Goal: Browse casually

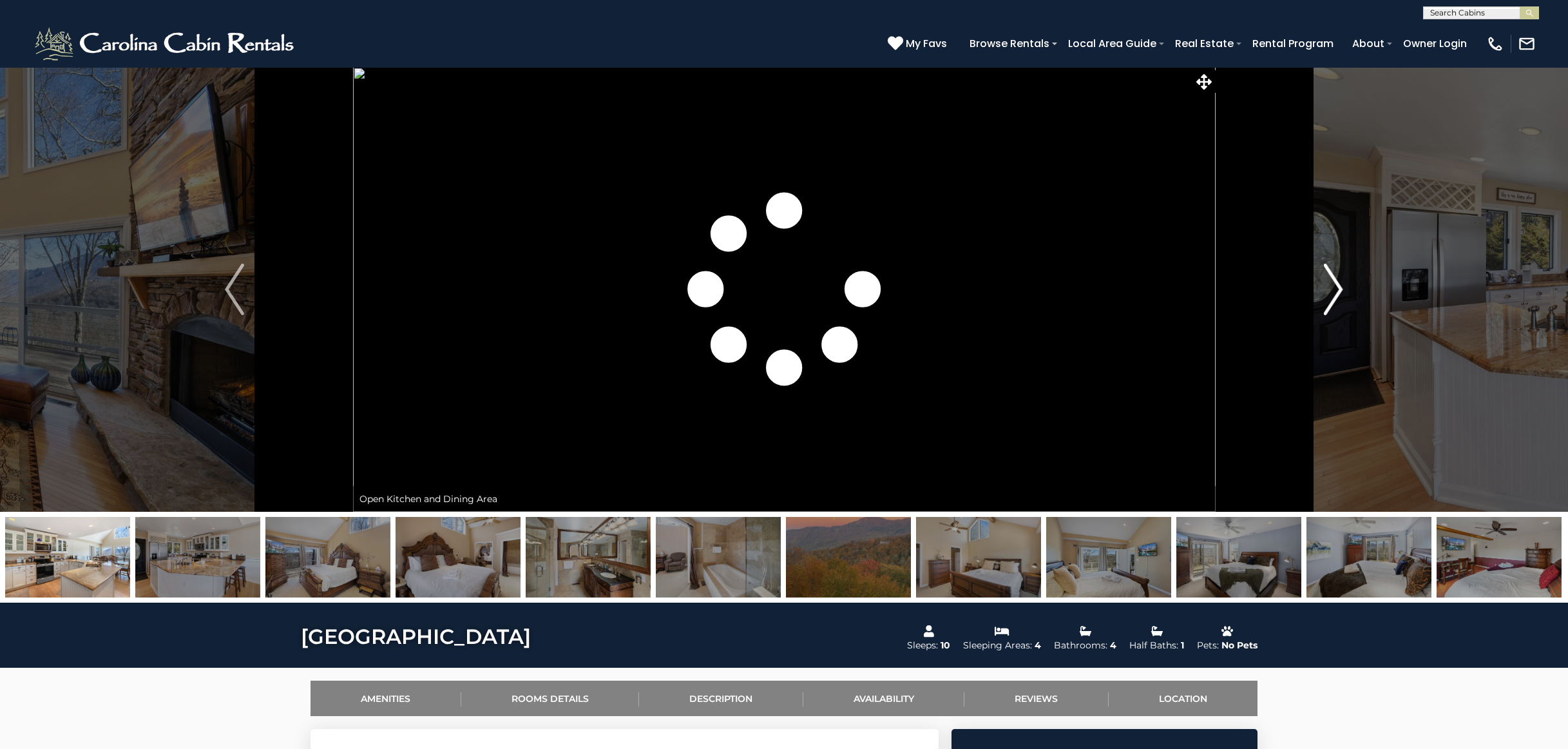
click at [1324, 295] on img "Next" at bounding box center [1334, 289] width 19 height 52
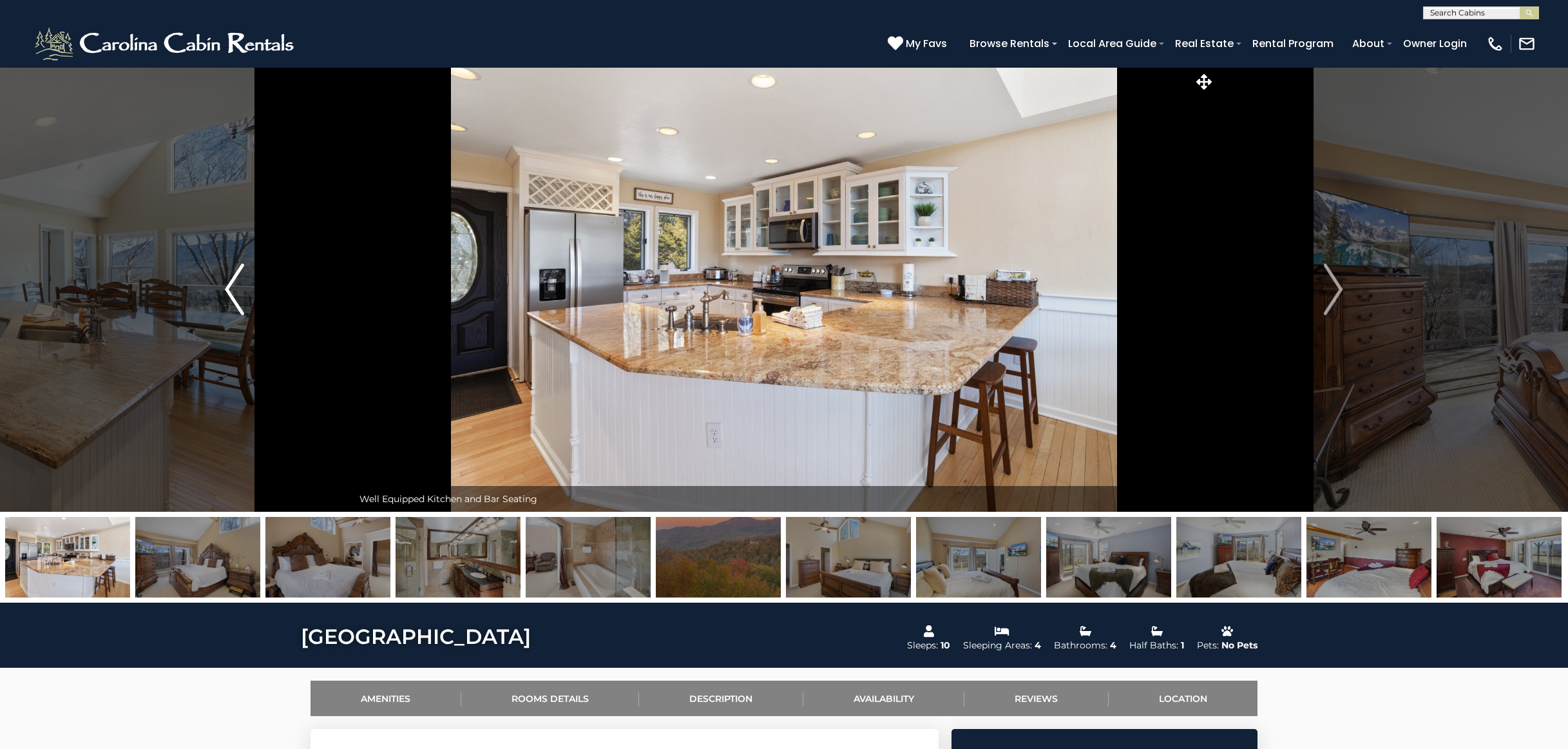
click at [239, 295] on img "Previous" at bounding box center [235, 289] width 19 height 52
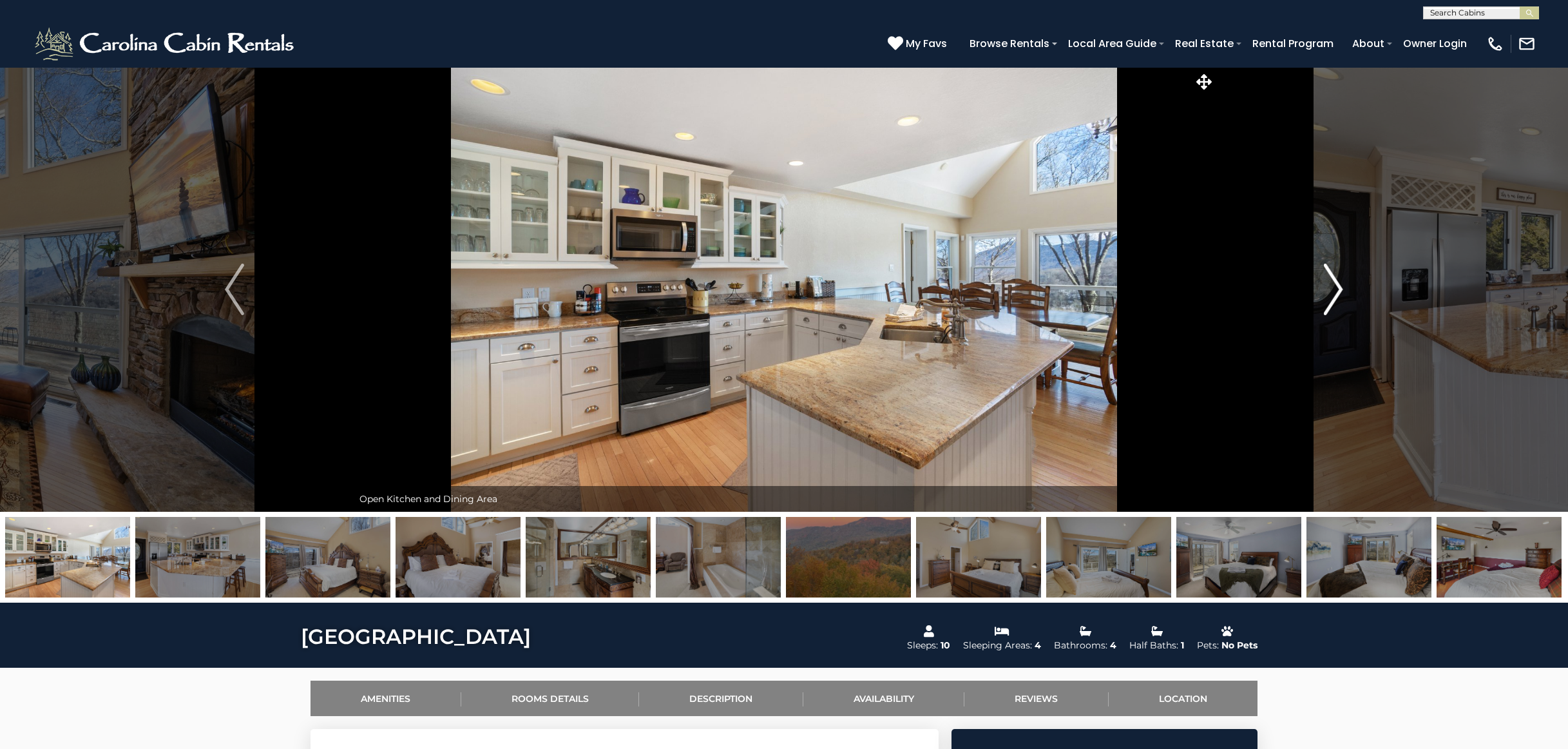
click at [1330, 276] on img "Next" at bounding box center [1334, 289] width 19 height 52
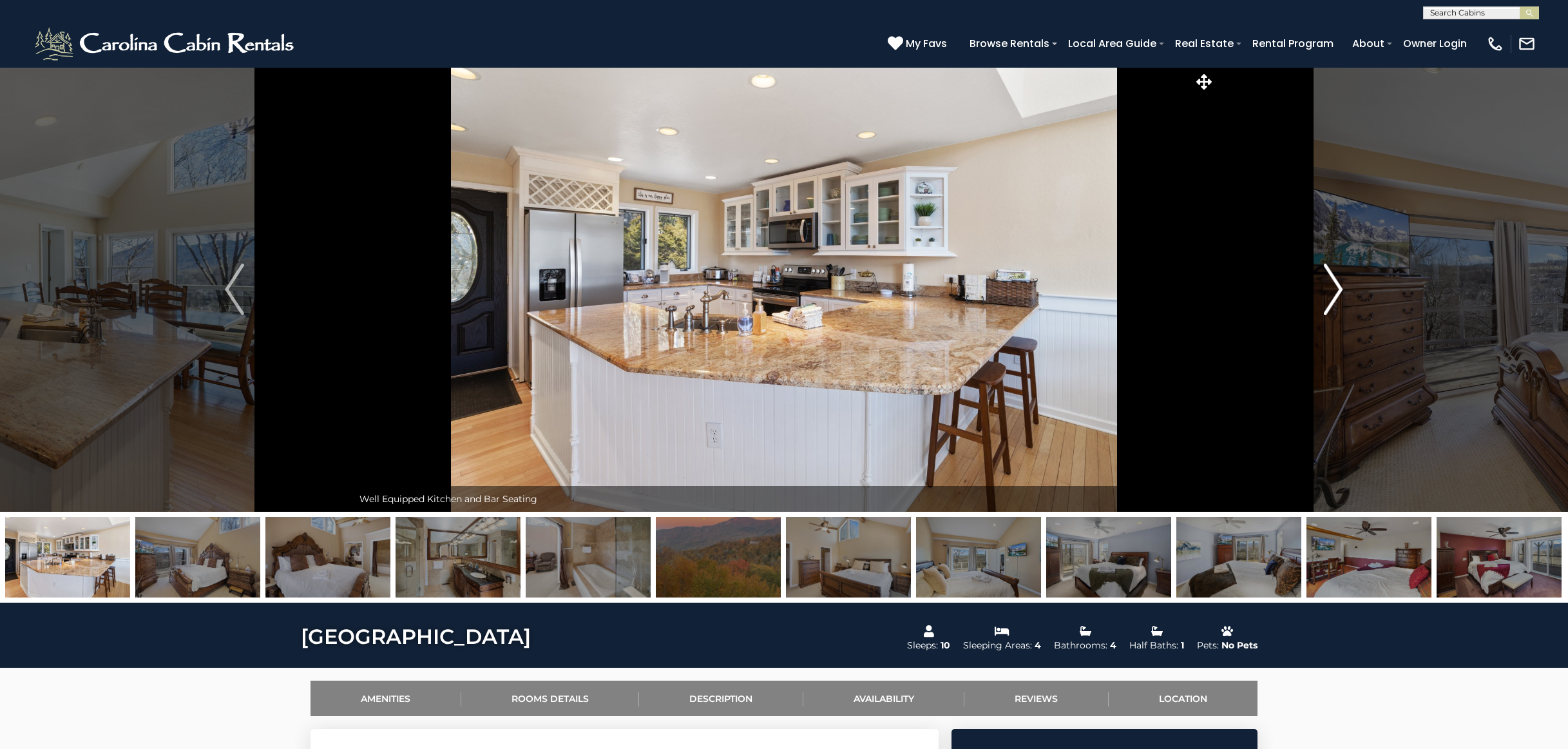
click at [1330, 276] on img "Next" at bounding box center [1334, 289] width 19 height 52
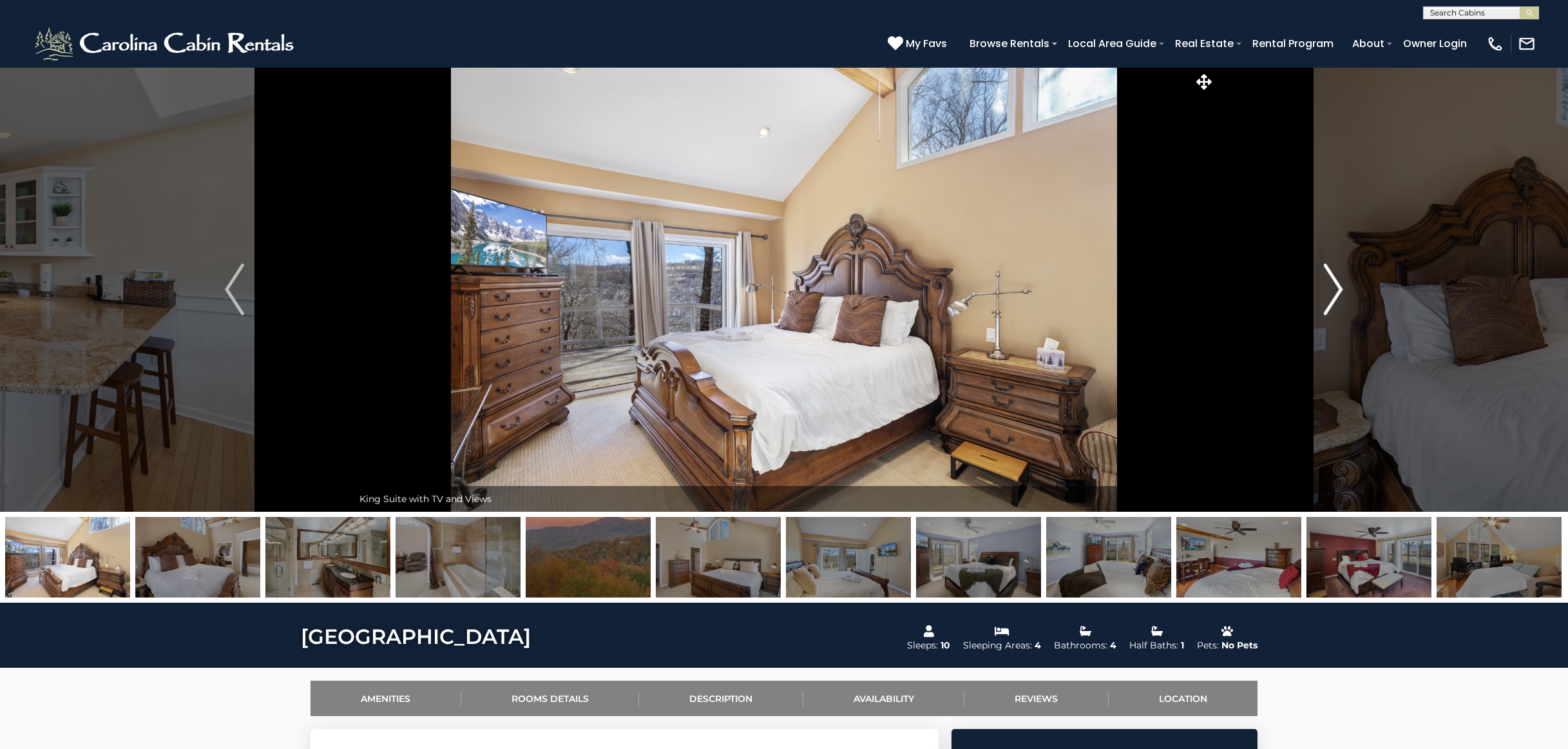
click at [1330, 276] on img "Next" at bounding box center [1334, 289] width 19 height 52
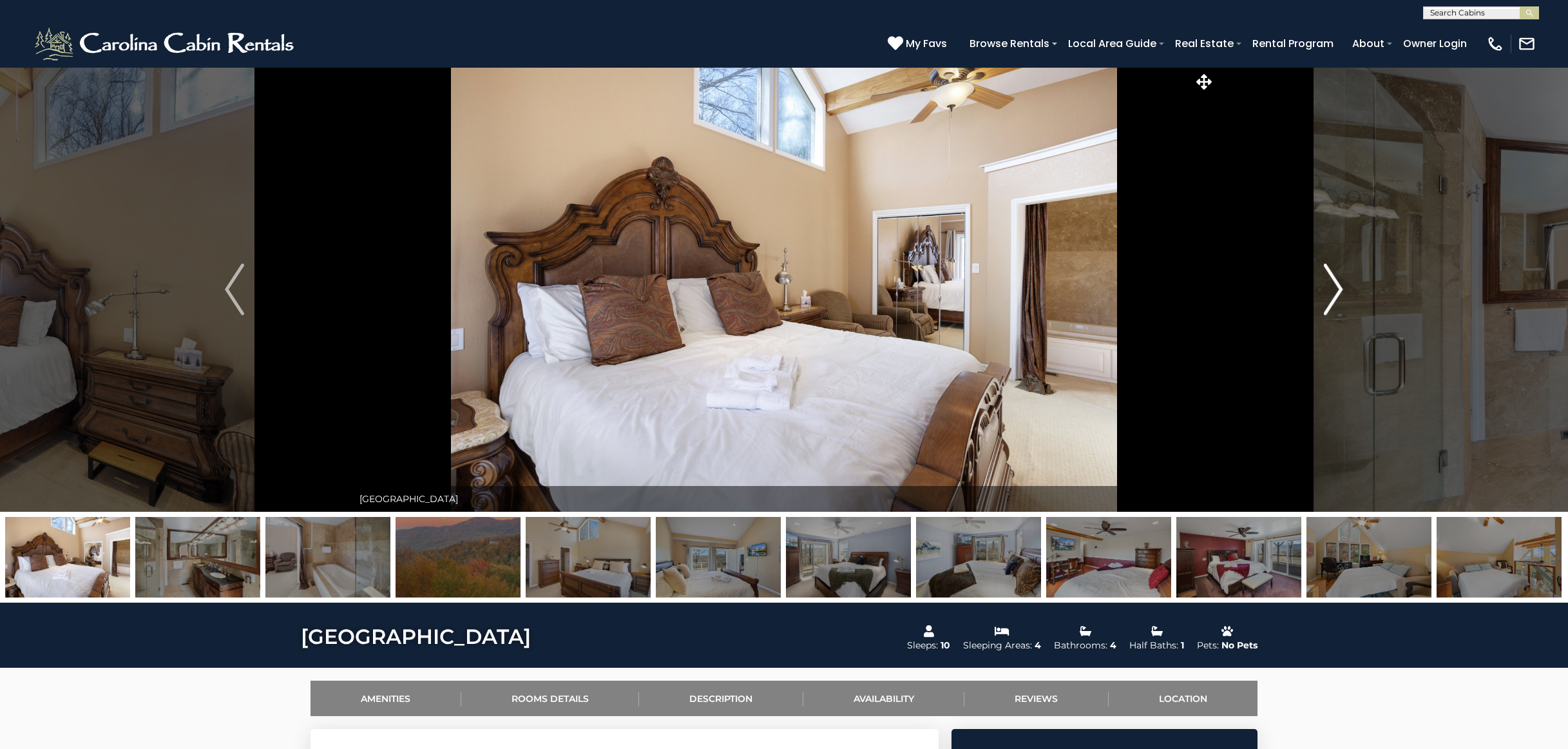
click at [1330, 276] on img "Next" at bounding box center [1334, 289] width 19 height 52
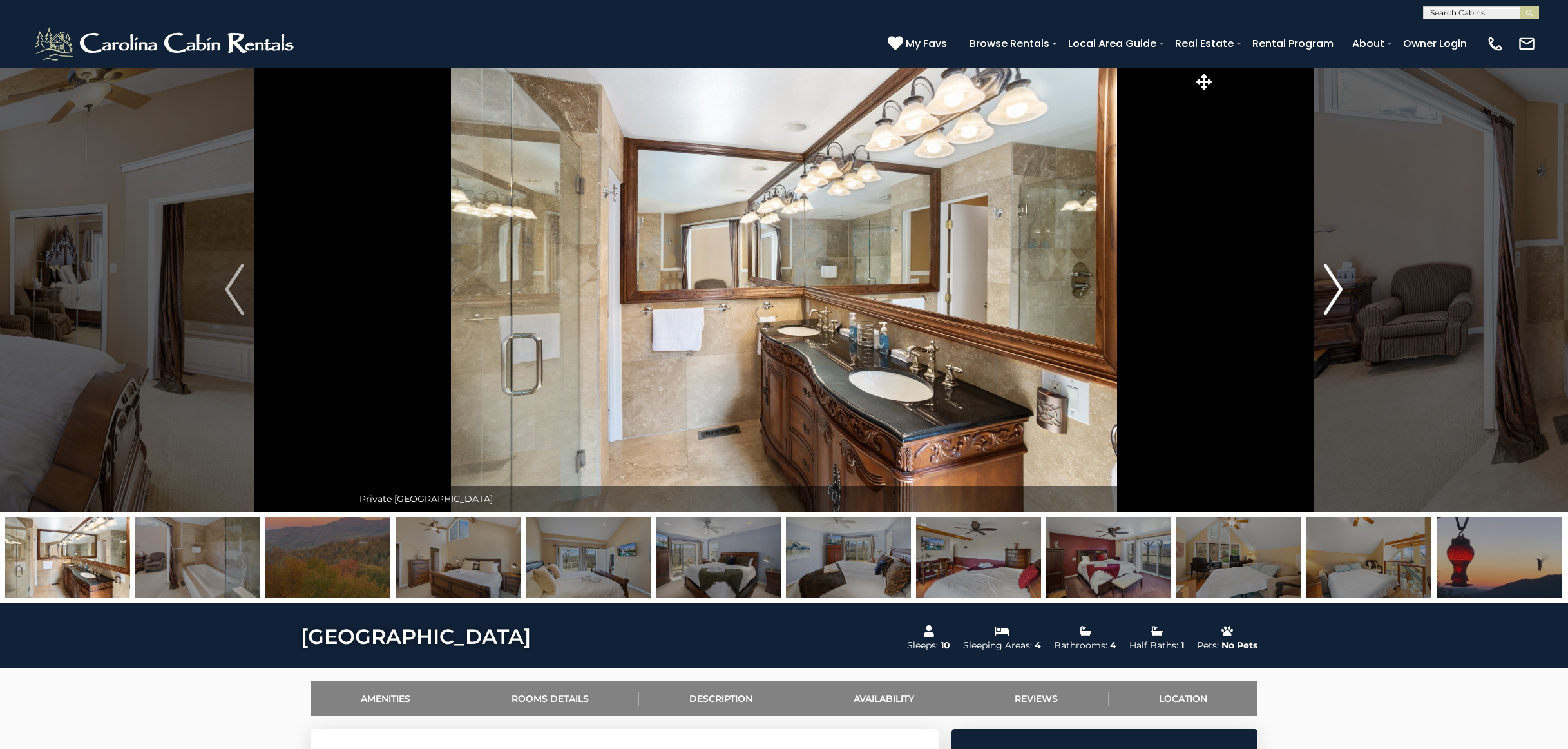
click at [1330, 276] on img "Next" at bounding box center [1334, 289] width 19 height 52
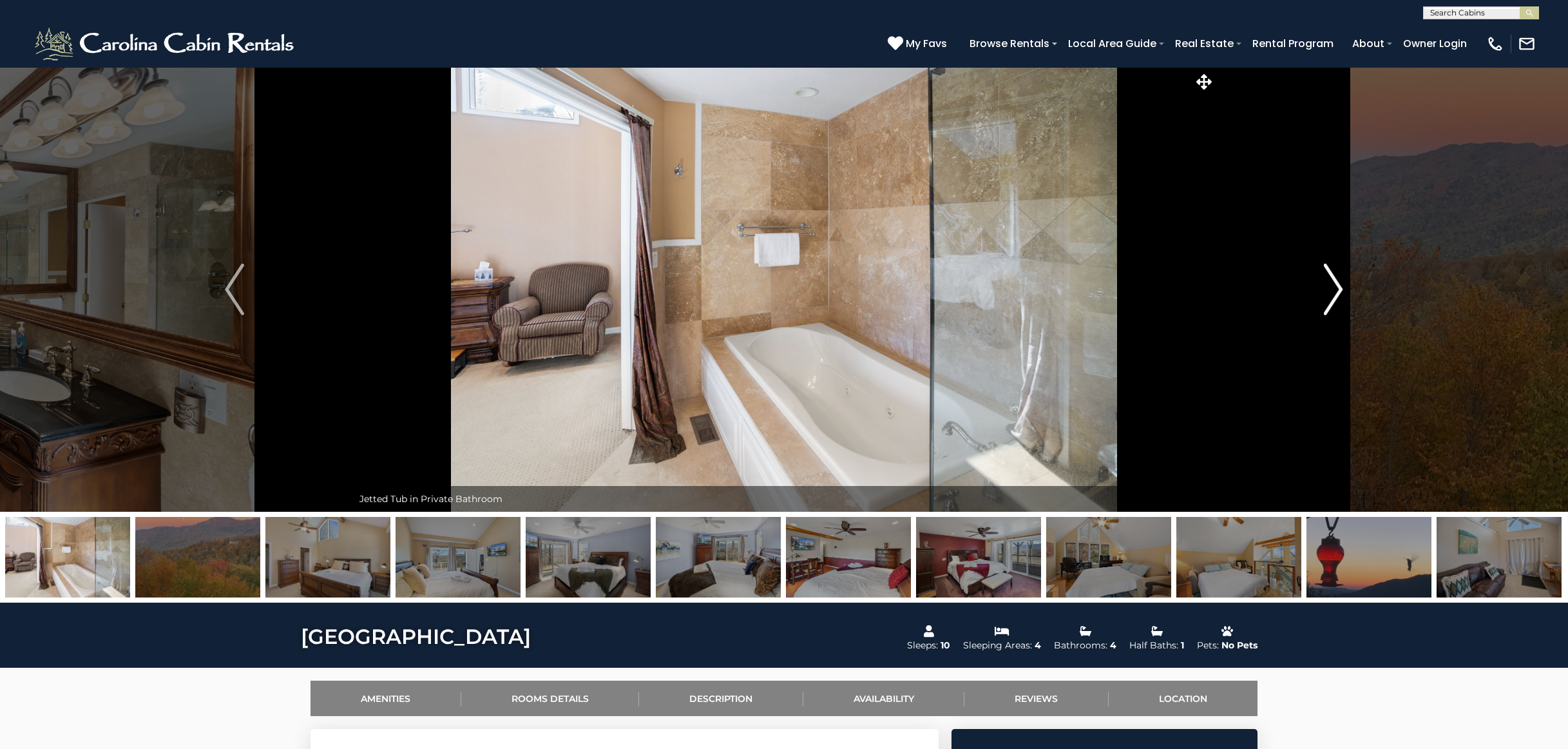
click at [1330, 276] on img "Next" at bounding box center [1334, 289] width 19 height 52
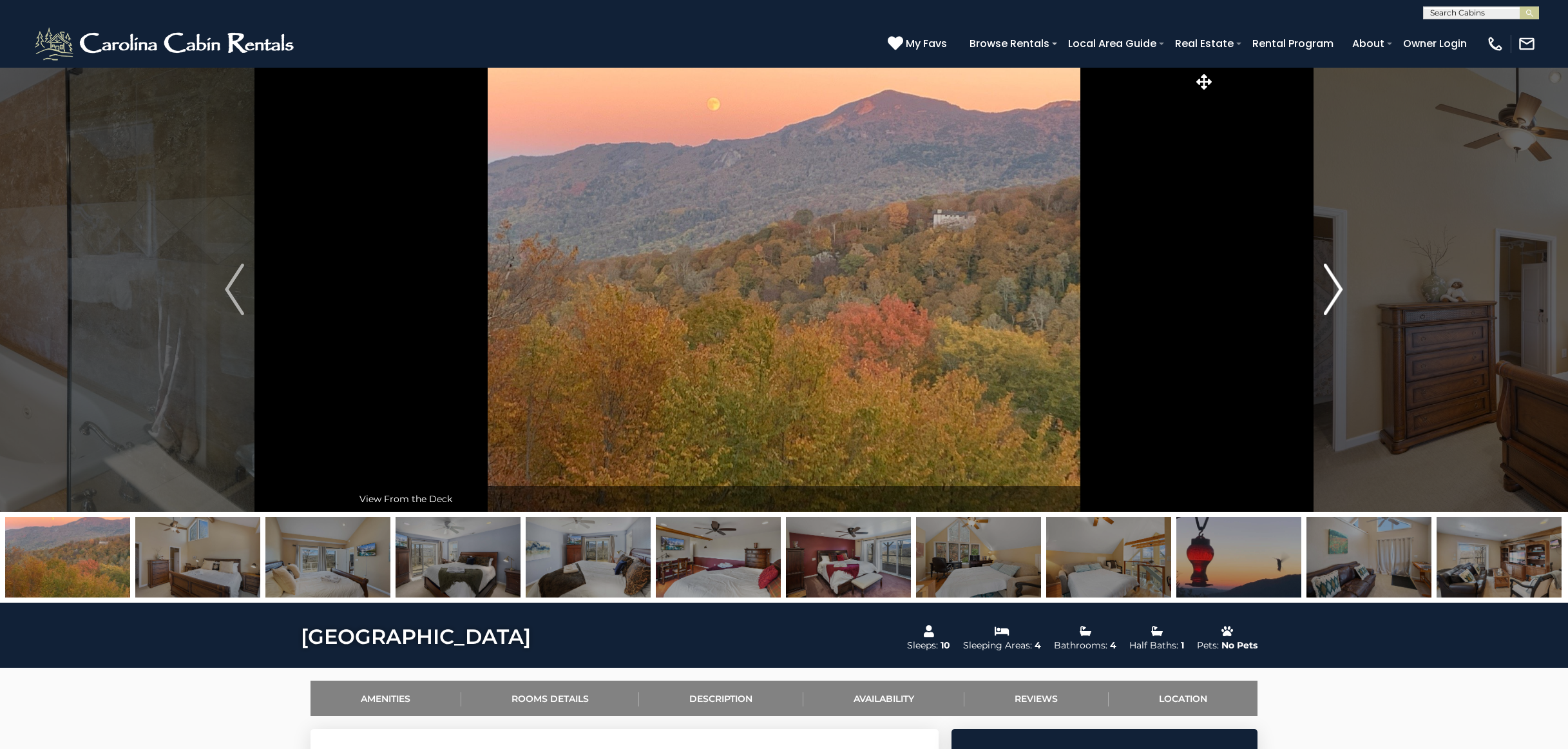
click at [1330, 276] on img "Next" at bounding box center [1334, 289] width 19 height 52
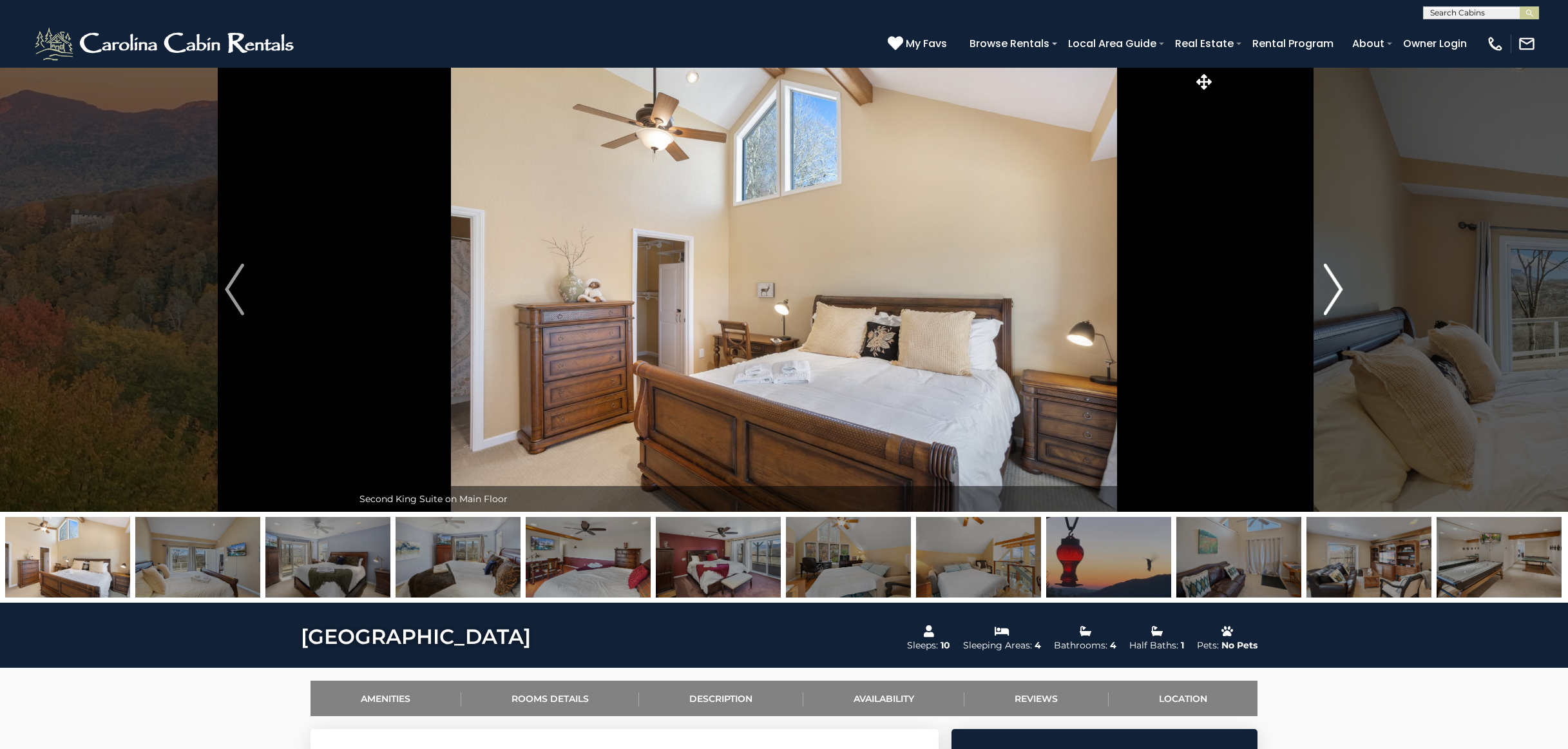
click at [1330, 276] on img "Next" at bounding box center [1334, 289] width 19 height 52
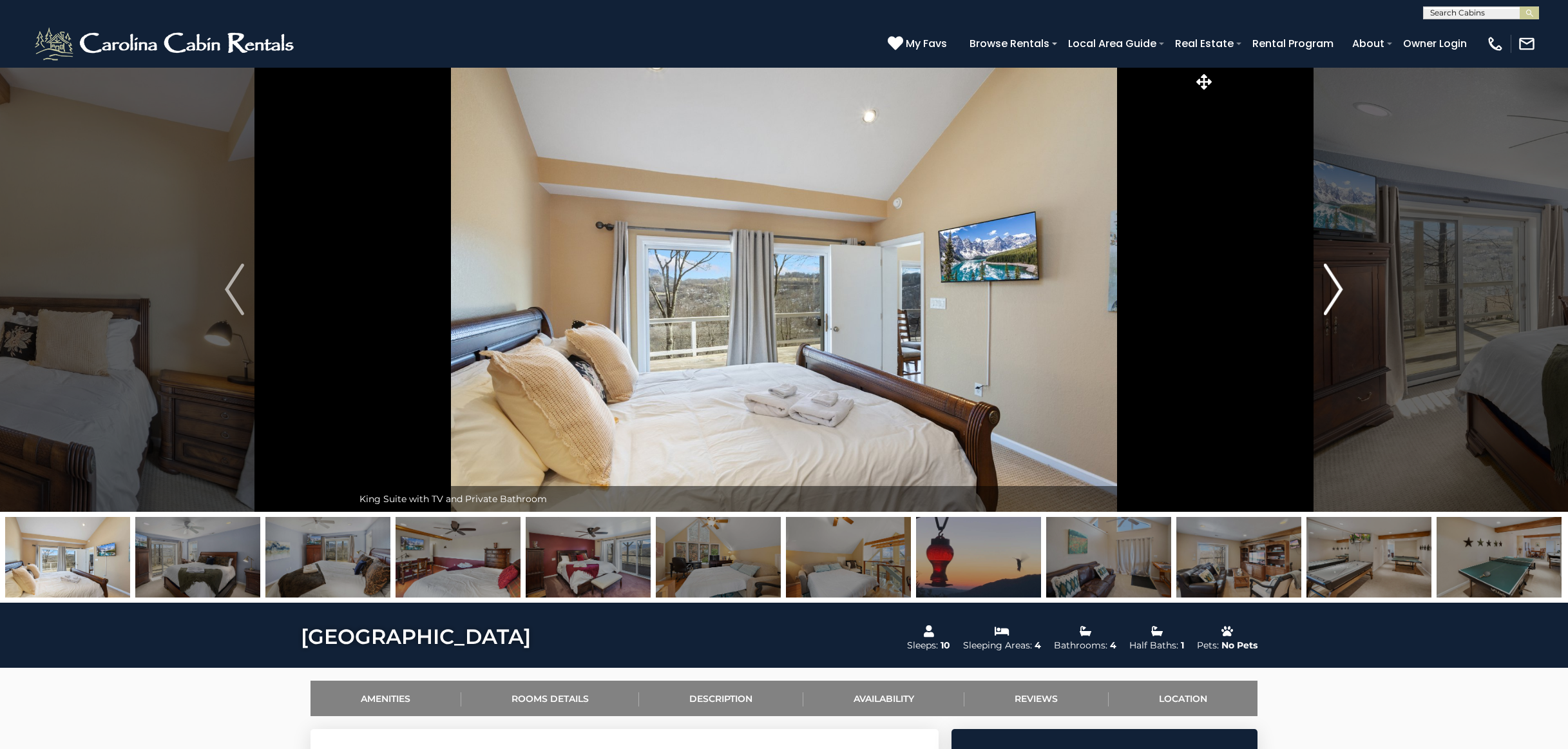
click at [1330, 276] on img "Next" at bounding box center [1334, 289] width 19 height 52
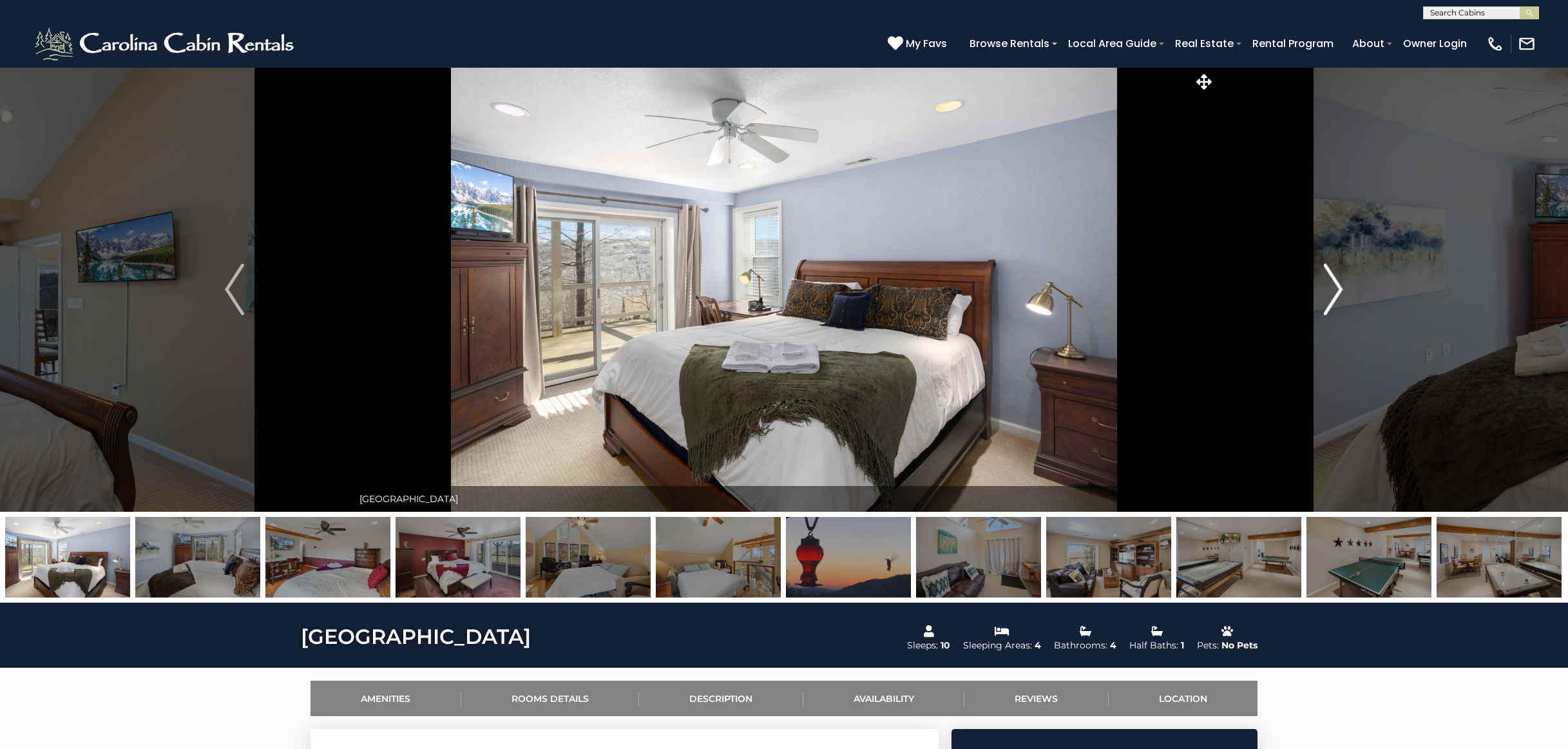
click at [1330, 276] on img "Next" at bounding box center [1334, 289] width 19 height 52
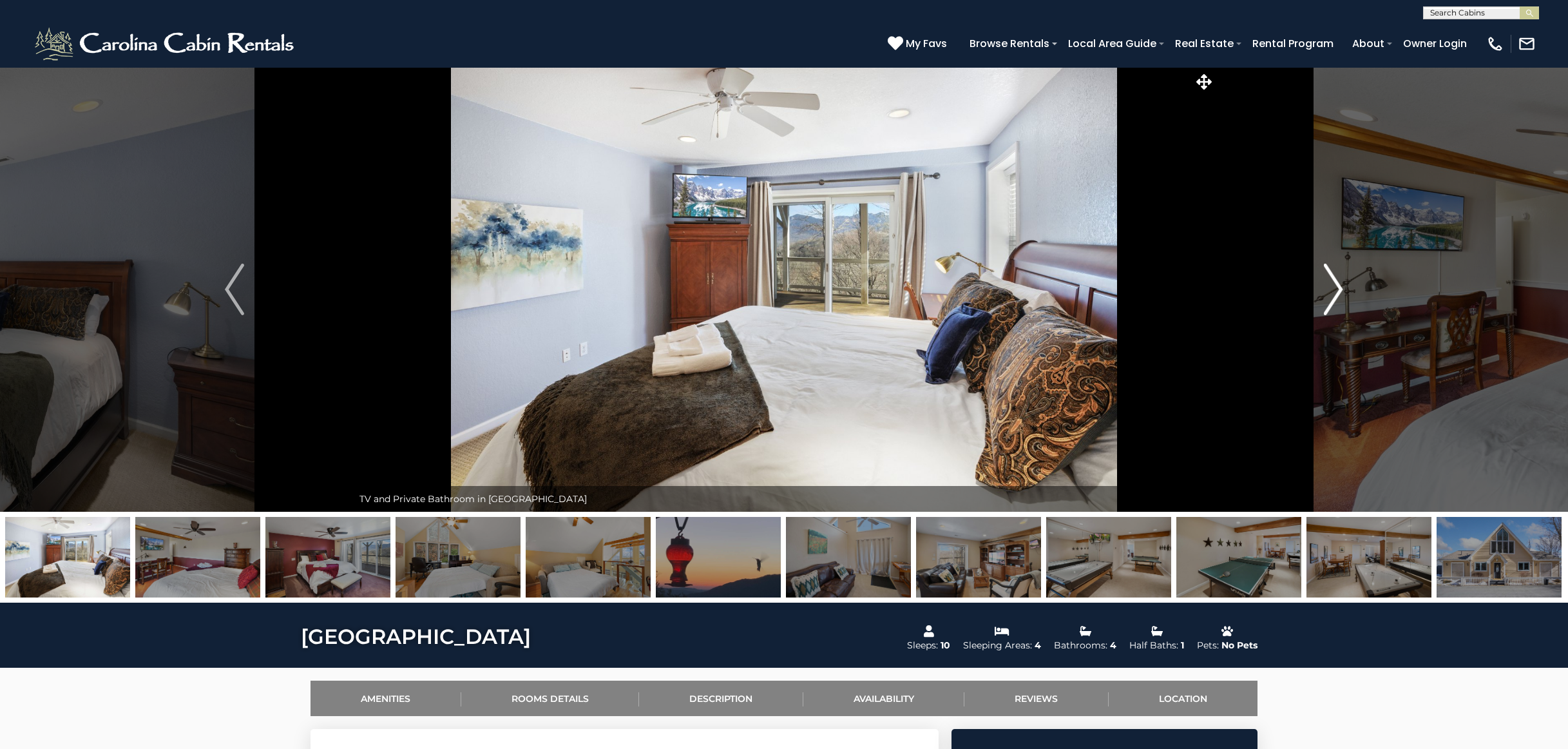
click at [1330, 276] on img "Next" at bounding box center [1334, 289] width 19 height 52
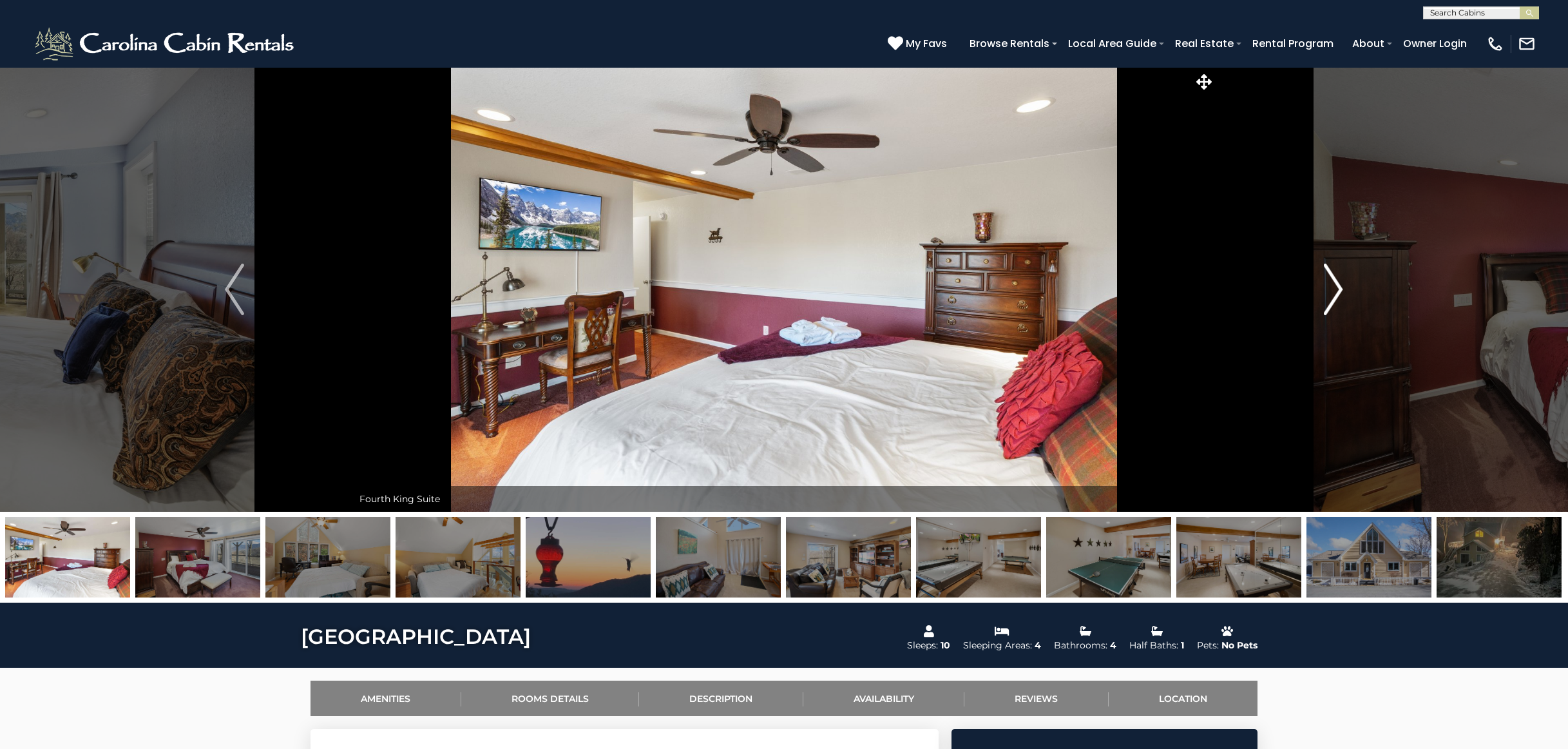
click at [1330, 276] on img "Next" at bounding box center [1334, 289] width 19 height 52
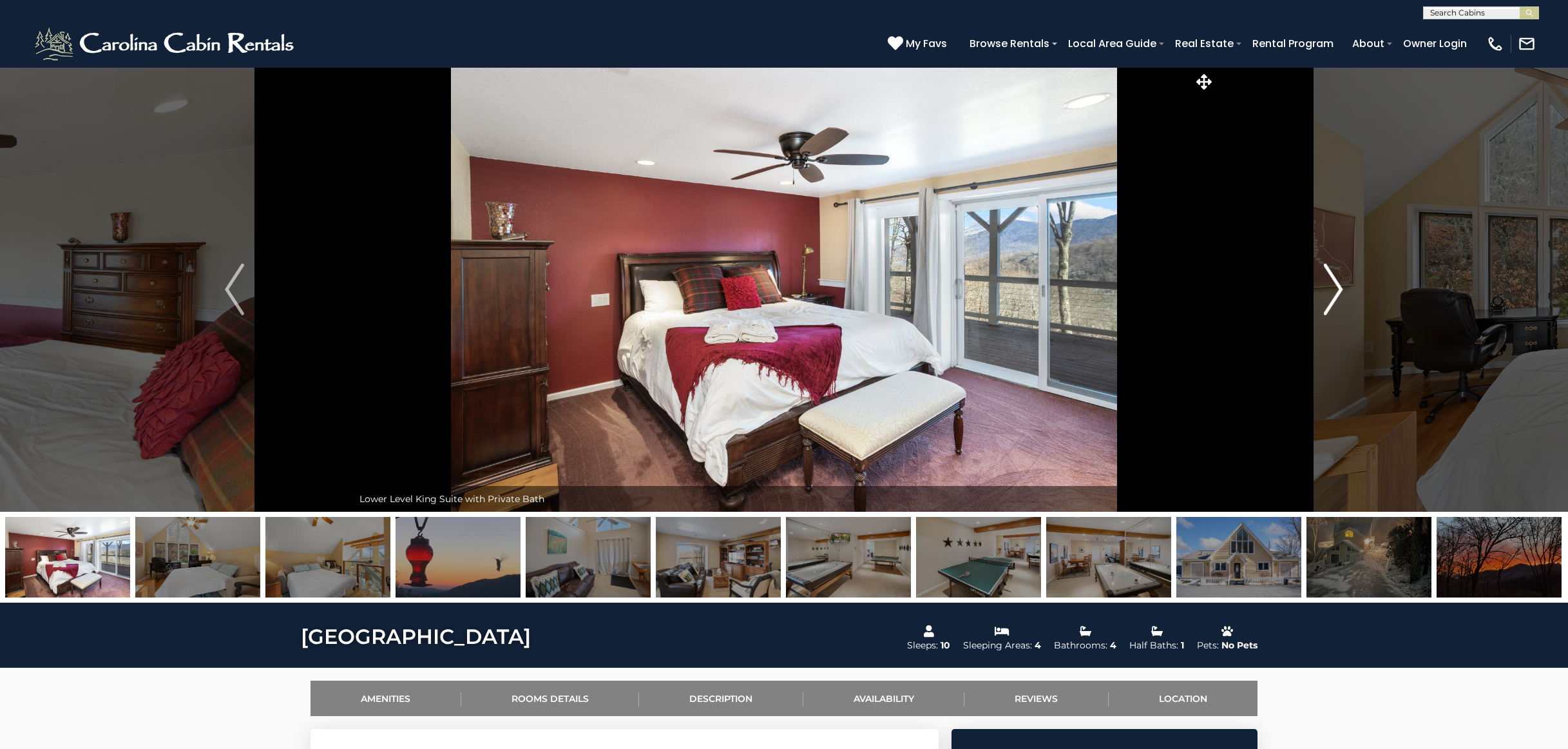
click at [1330, 276] on img "Next" at bounding box center [1334, 289] width 19 height 52
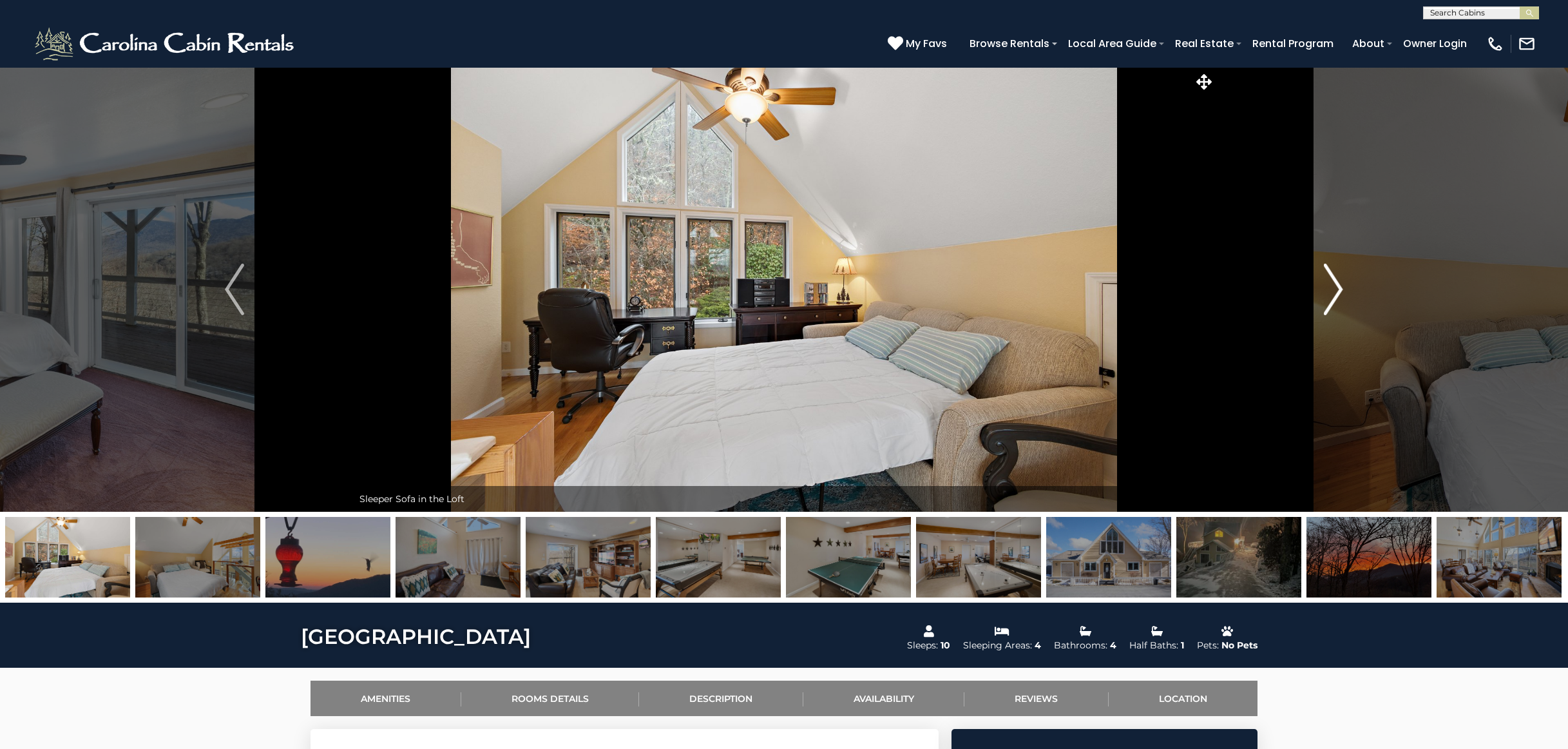
click at [1330, 276] on img "Next" at bounding box center [1334, 289] width 19 height 52
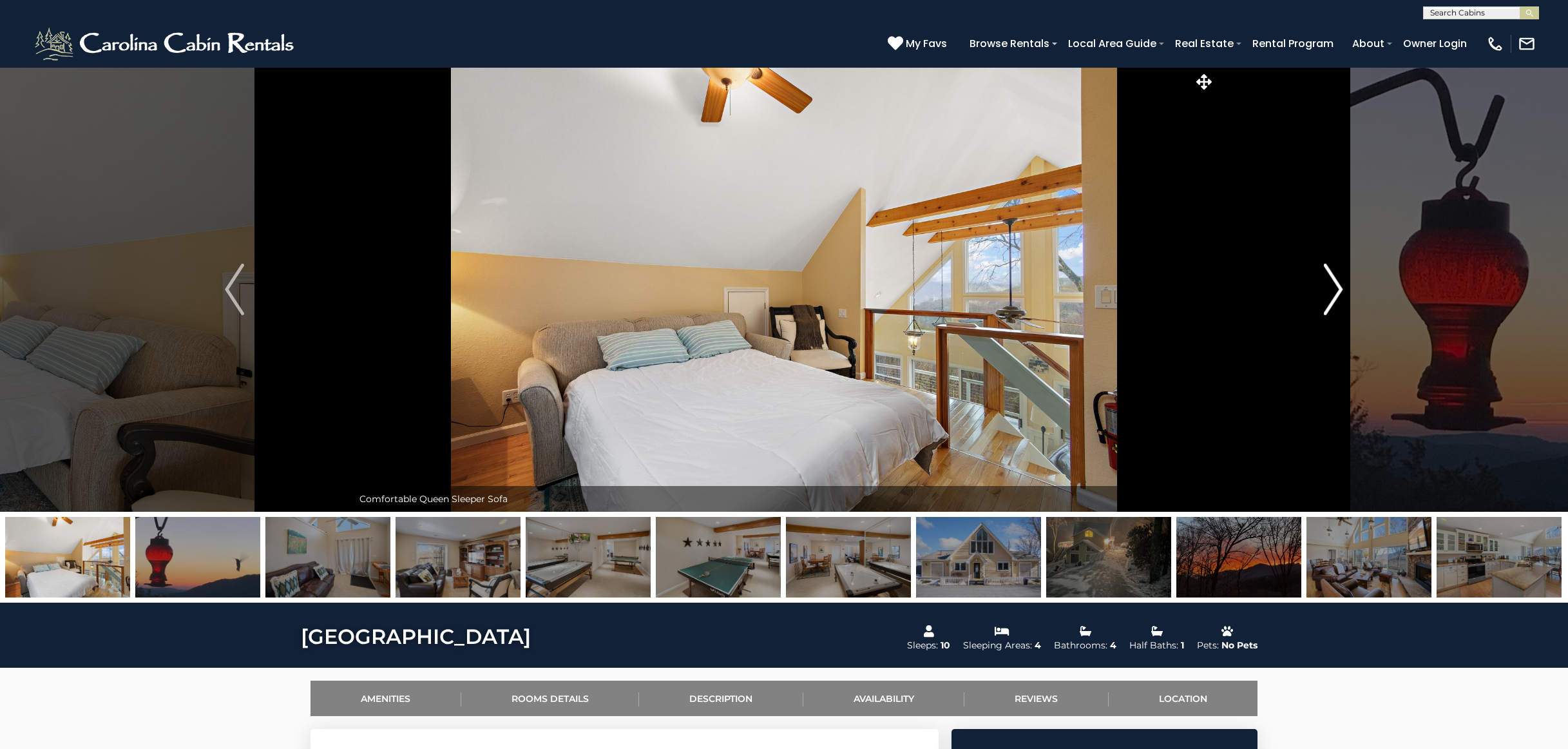
click at [1330, 276] on img "Next" at bounding box center [1334, 289] width 19 height 52
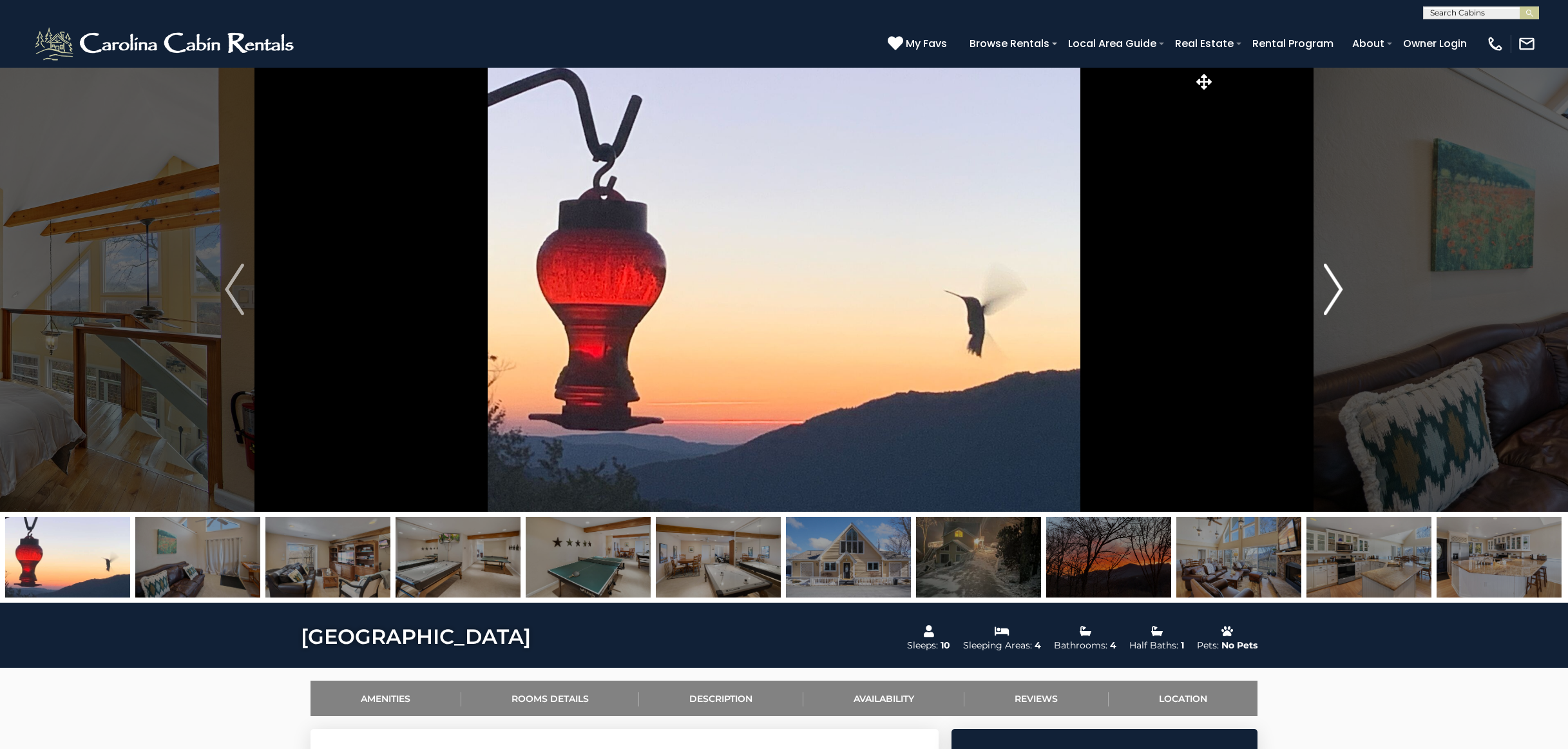
click at [1330, 276] on img "Next" at bounding box center [1334, 289] width 19 height 52
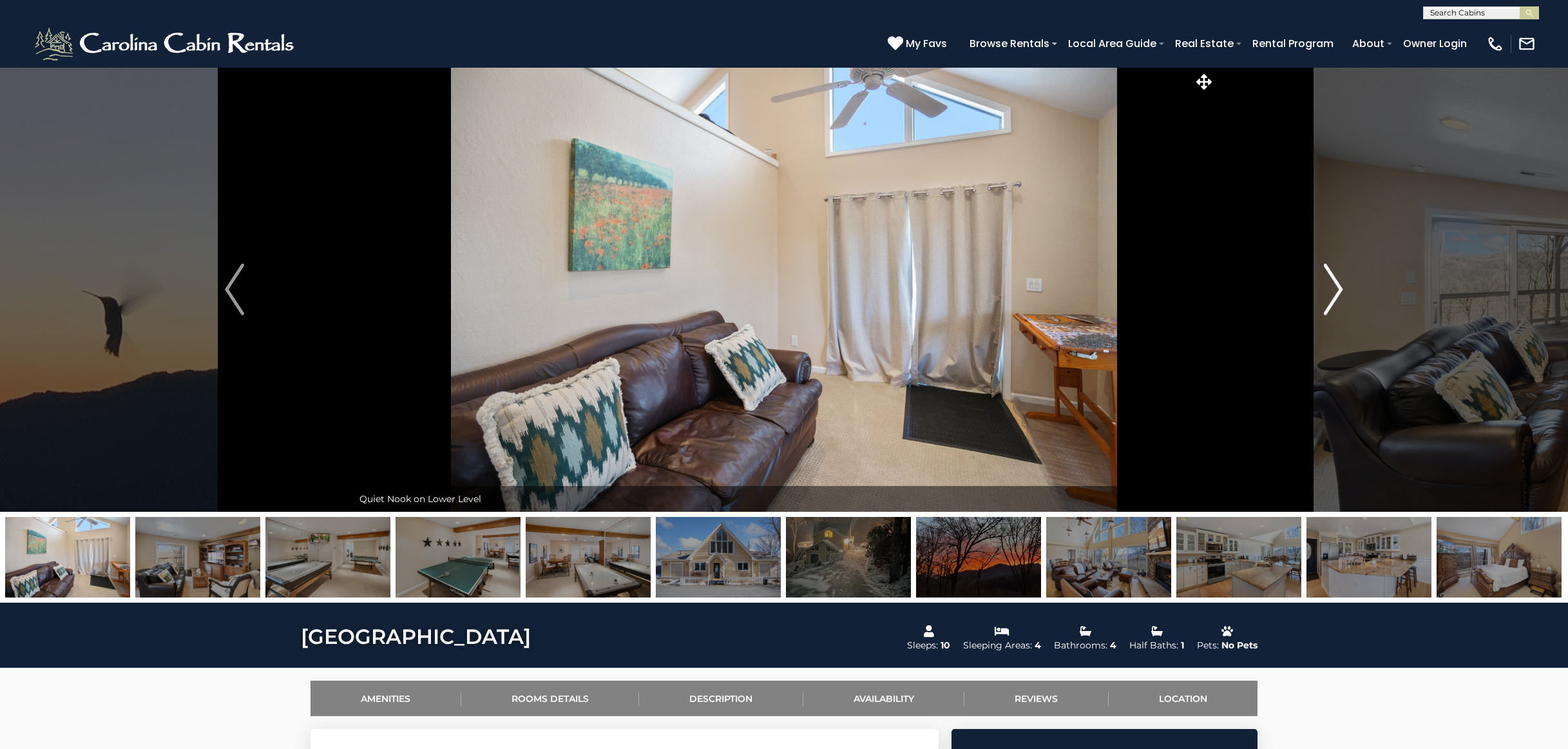
click at [1330, 276] on img "Next" at bounding box center [1334, 289] width 19 height 52
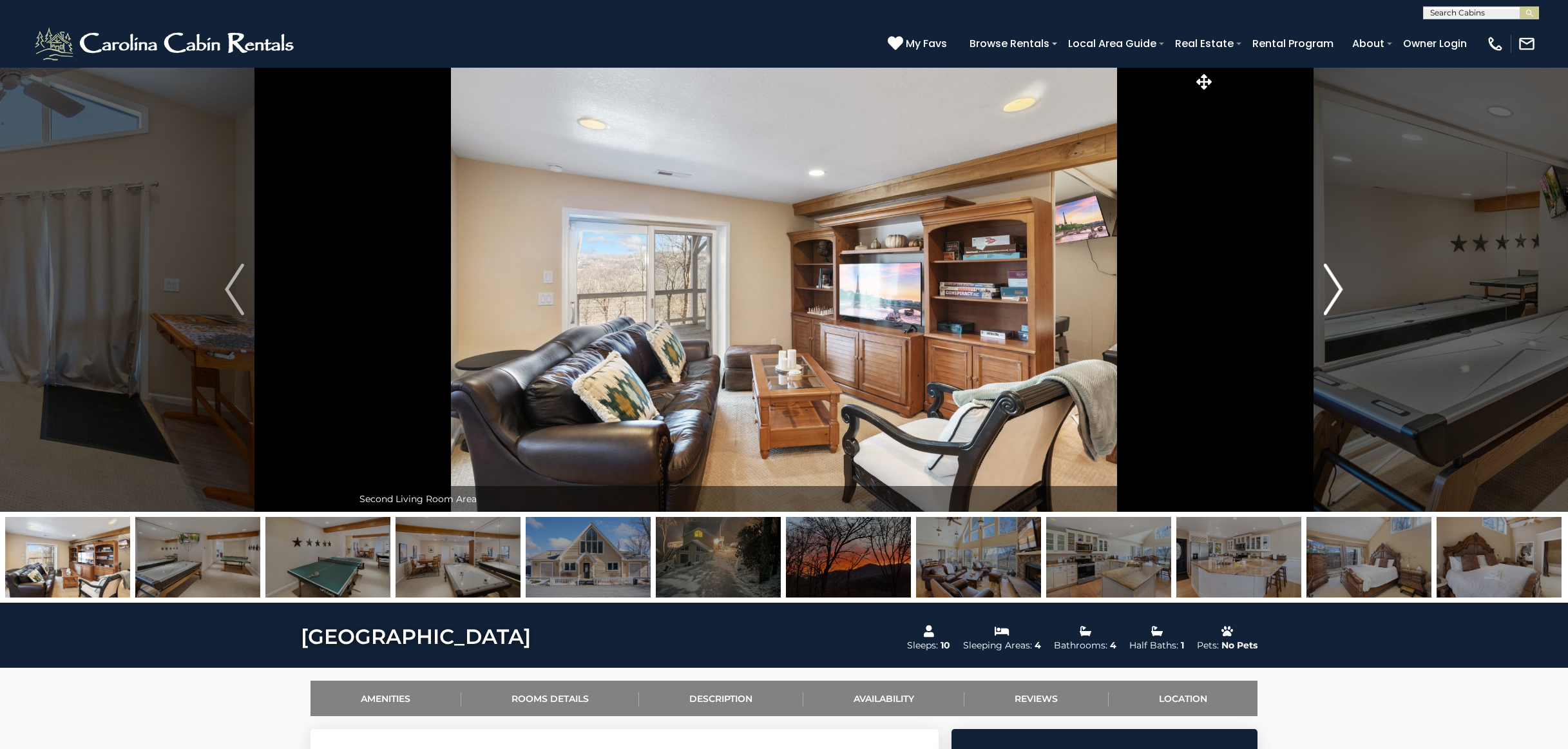
click at [1330, 276] on img "Next" at bounding box center [1334, 289] width 19 height 52
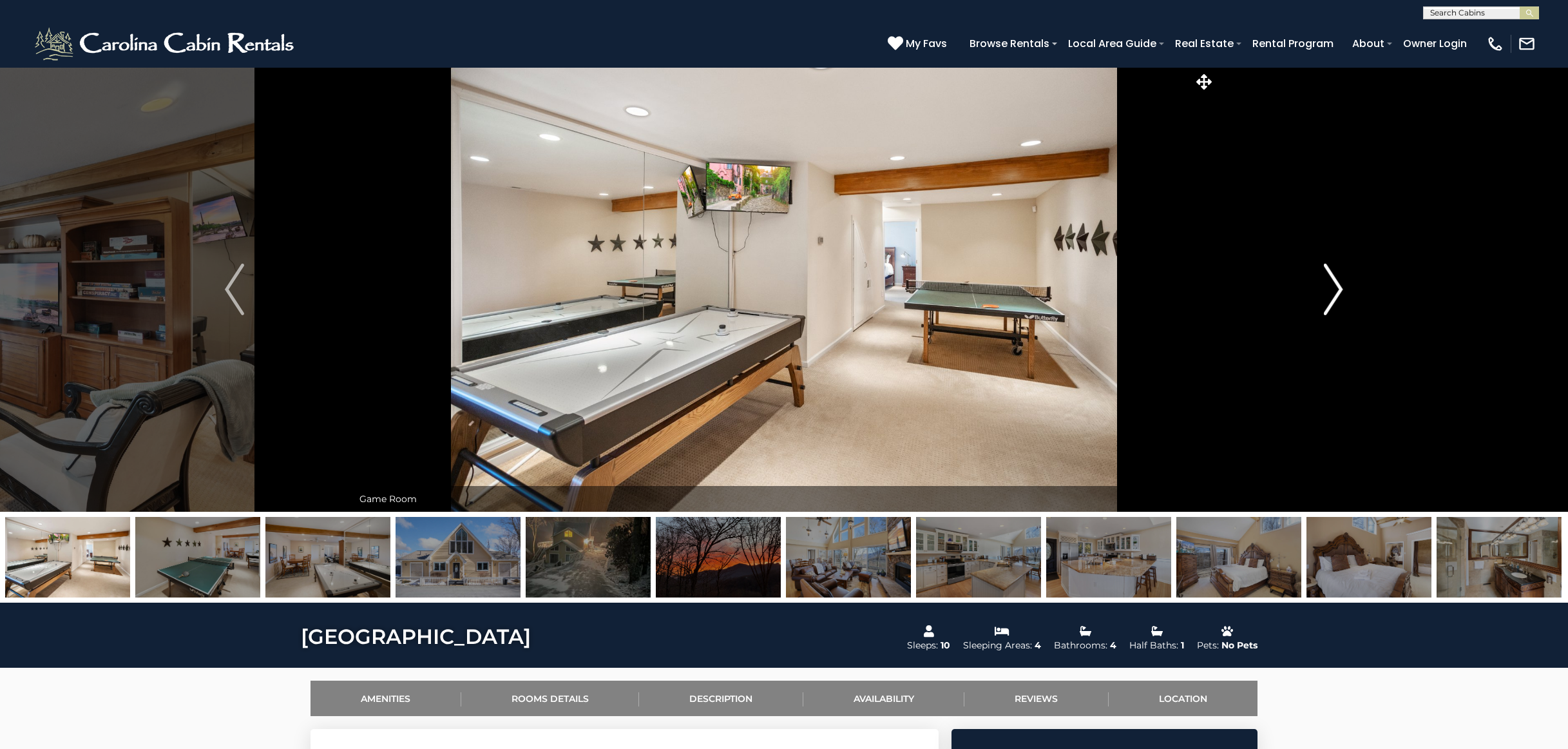
click at [1330, 276] on img "Next" at bounding box center [1334, 289] width 19 height 52
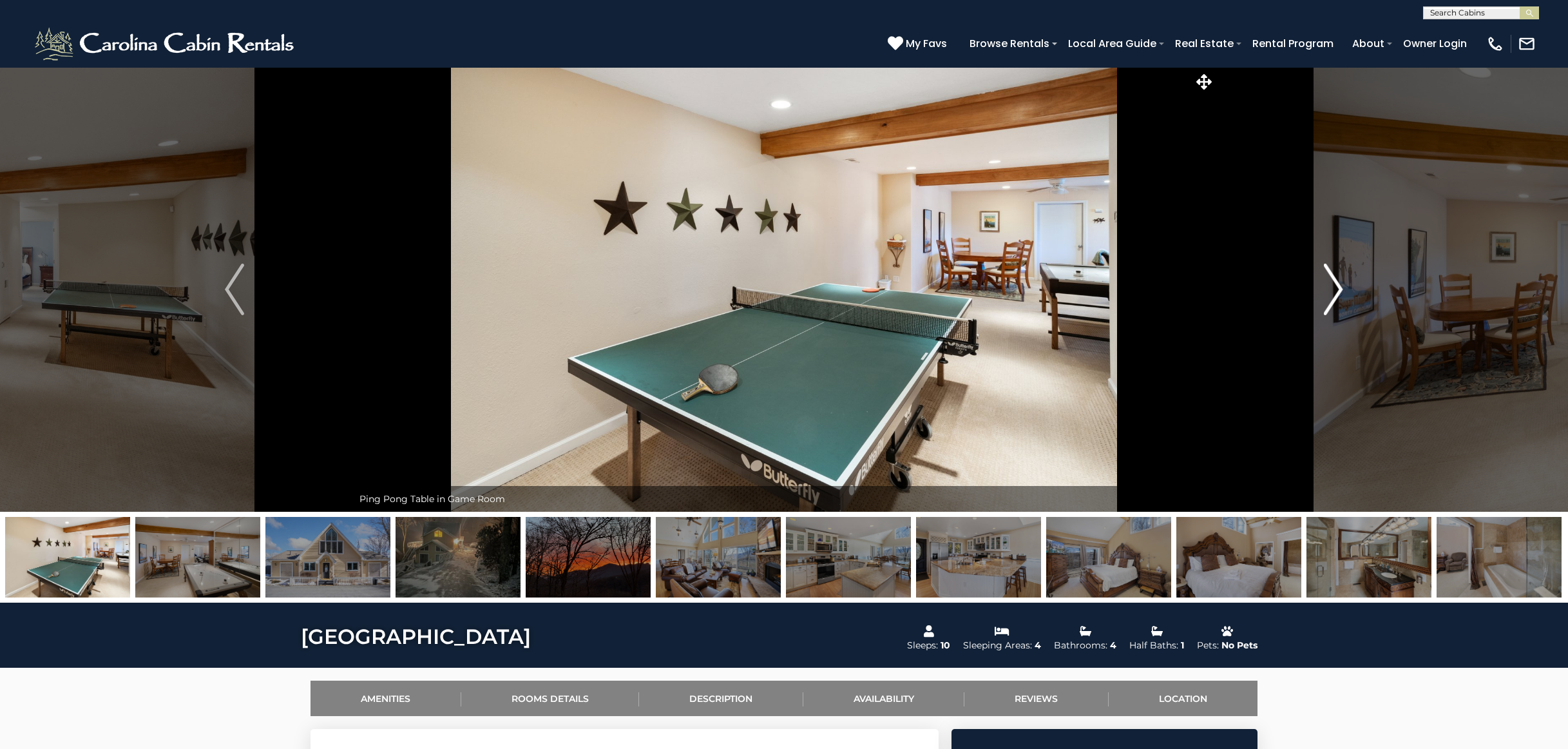
click at [1330, 276] on img "Next" at bounding box center [1334, 289] width 19 height 52
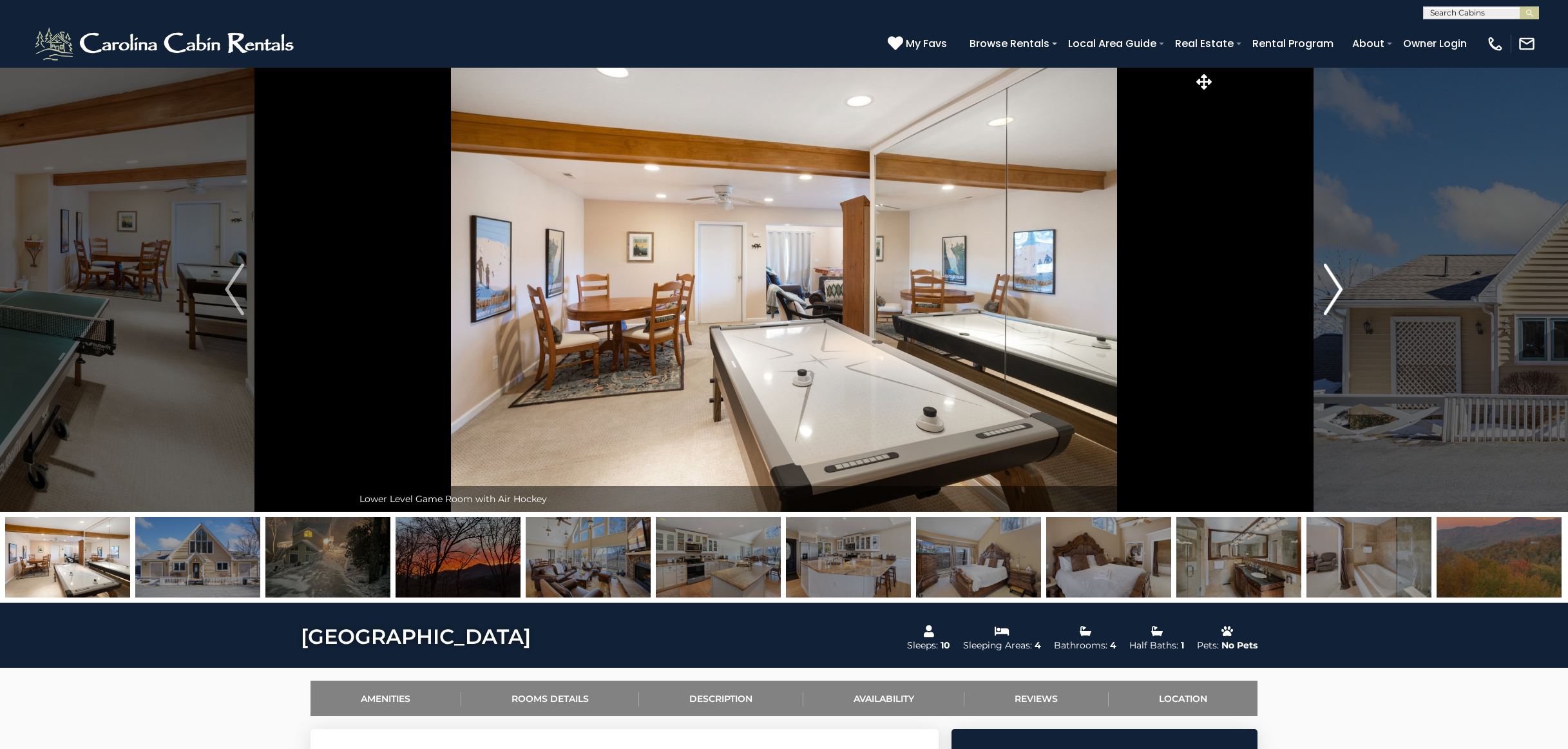
click at [1330, 276] on img "Next" at bounding box center [1334, 289] width 19 height 52
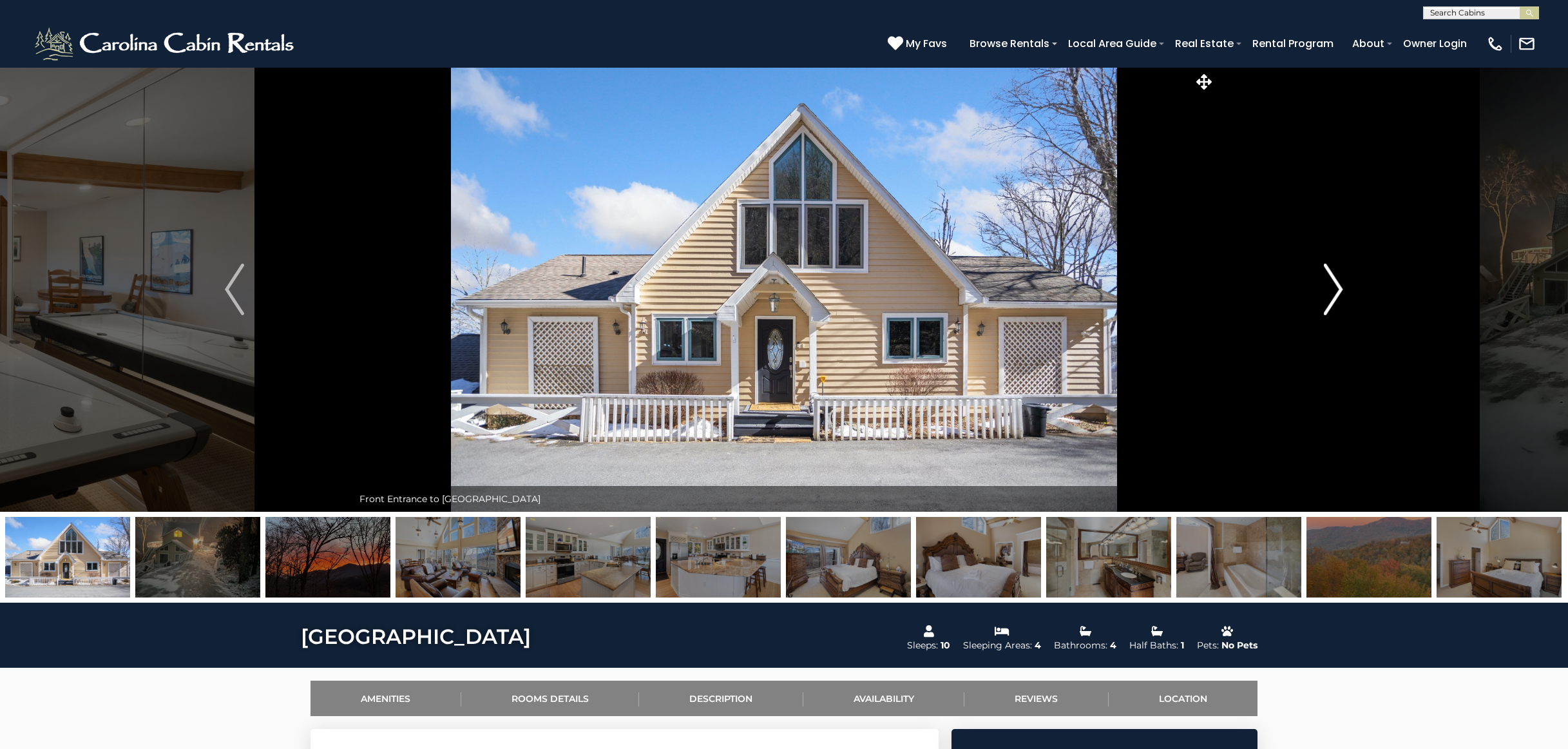
click at [1330, 276] on img "Next" at bounding box center [1334, 289] width 19 height 52
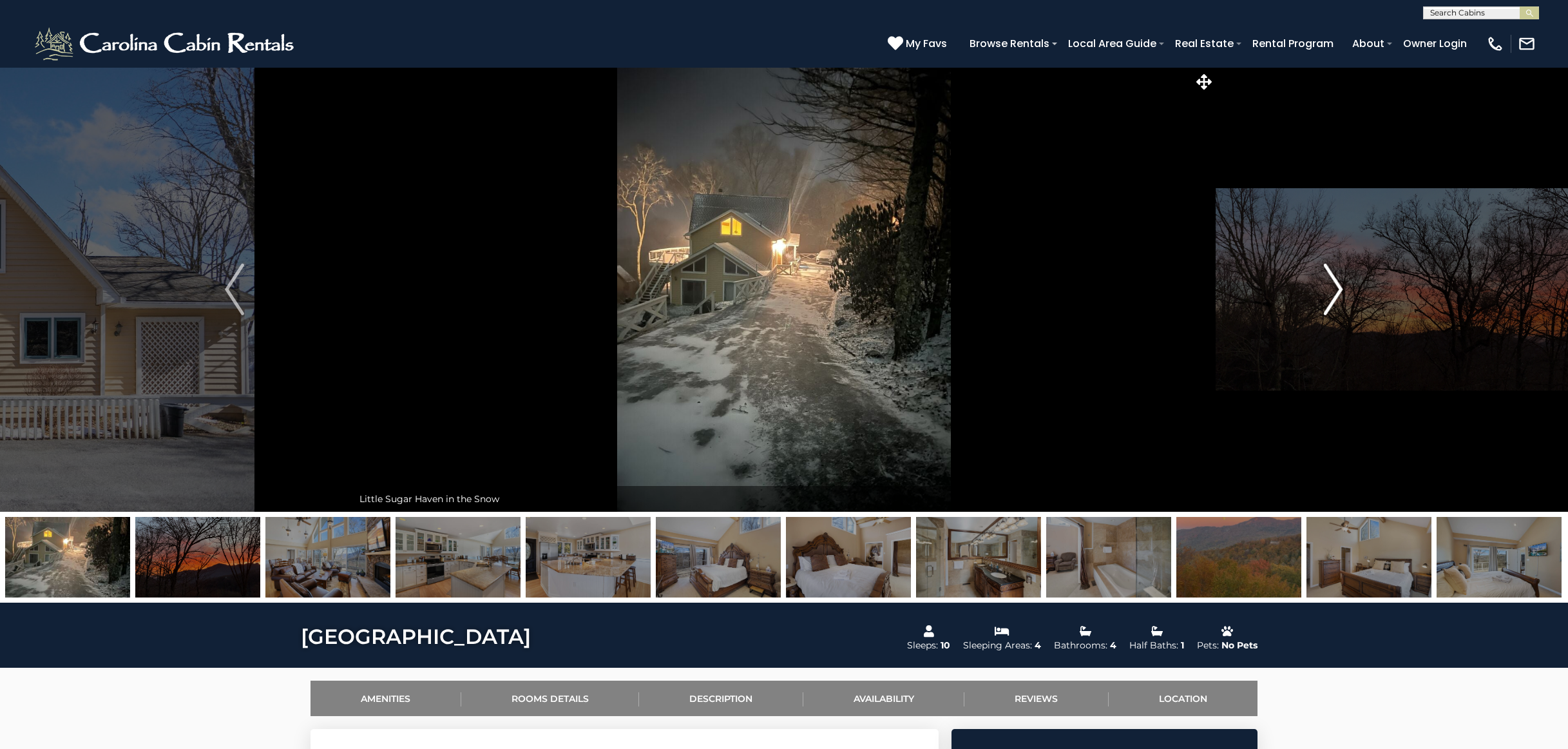
click at [1330, 276] on img "Next" at bounding box center [1334, 289] width 19 height 52
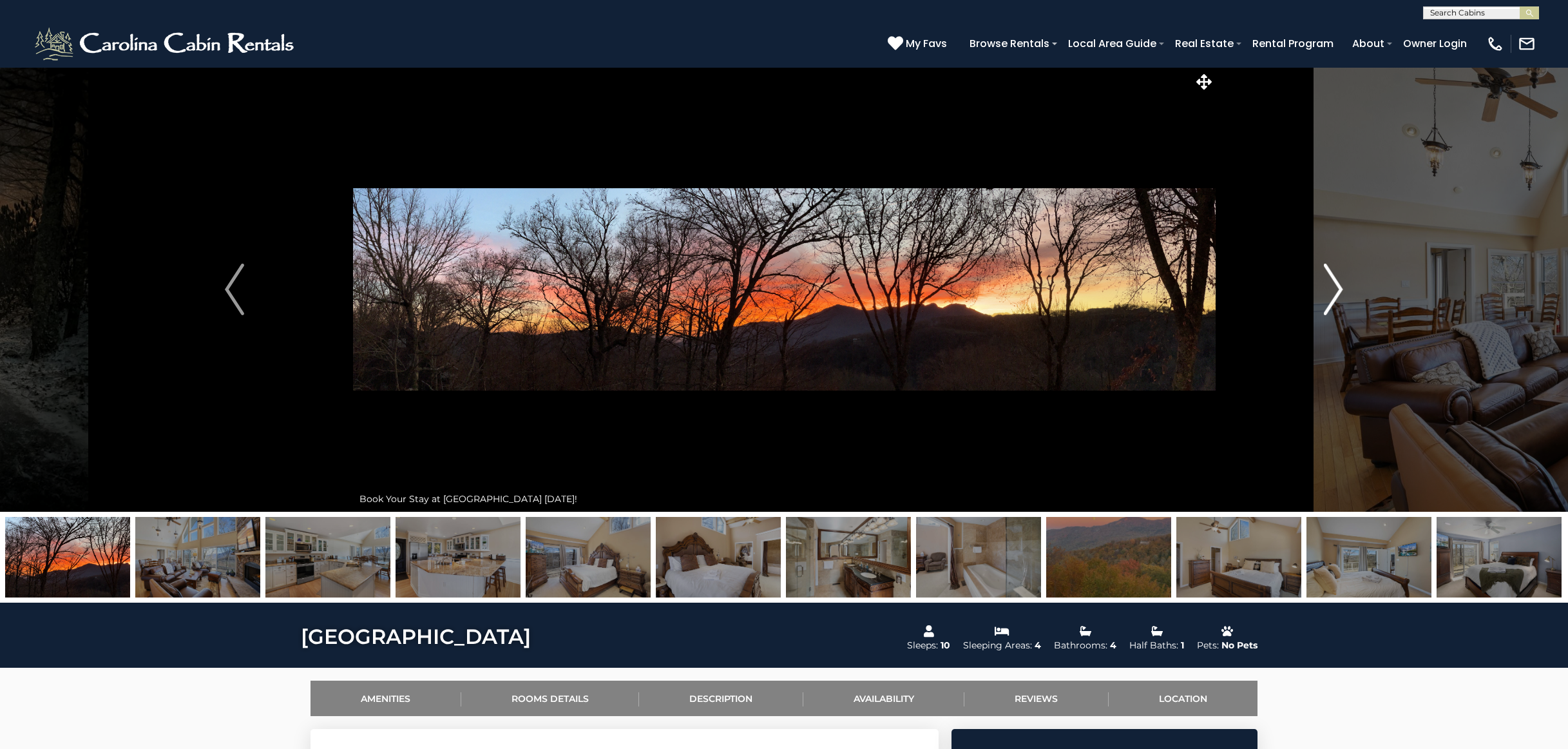
click at [1338, 281] on img "Next" at bounding box center [1334, 289] width 19 height 52
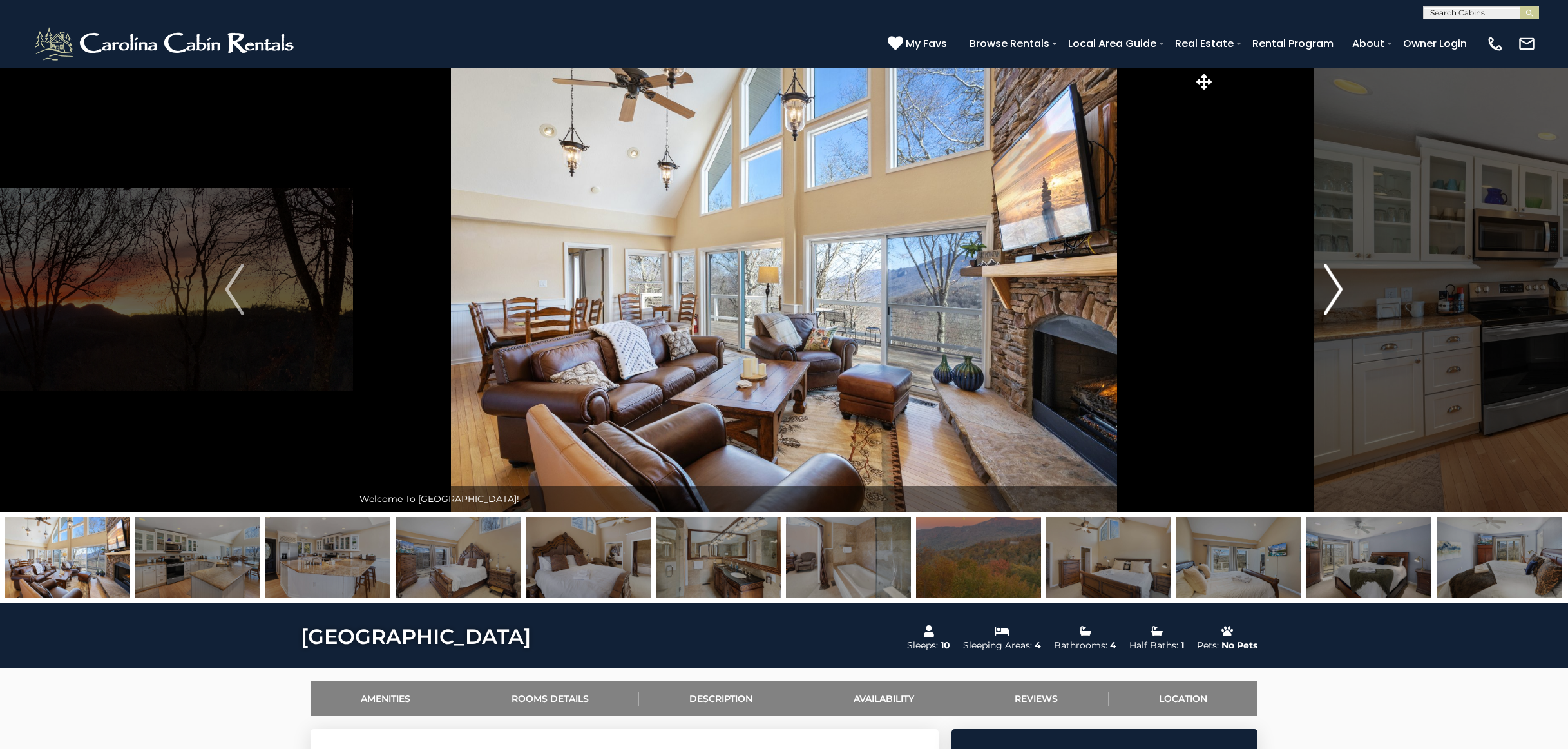
click at [1338, 281] on img "Next" at bounding box center [1334, 289] width 19 height 52
